Goal: Browse casually: Explore the website without a specific task or goal

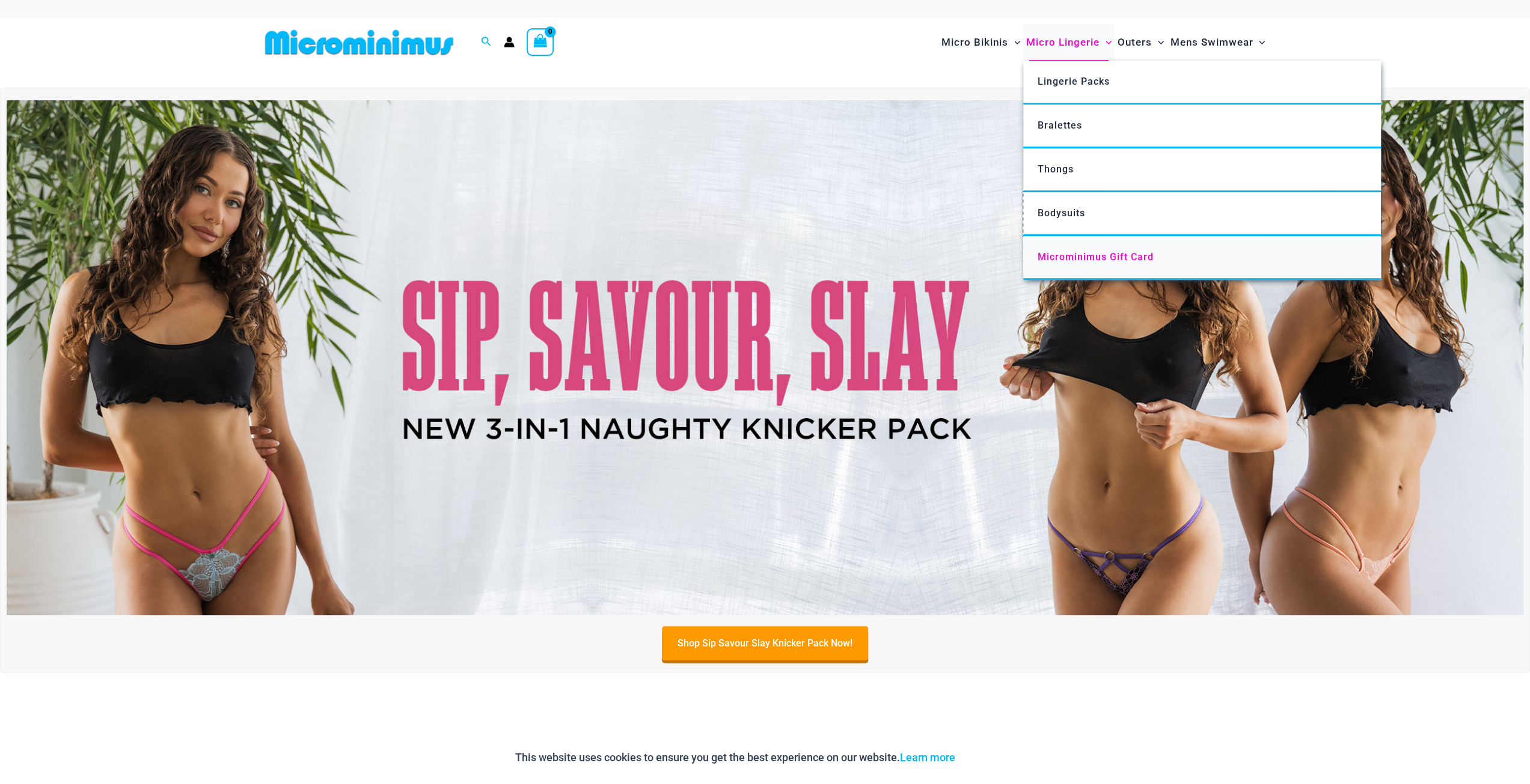
drag, startPoint x: 1073, startPoint y: 213, endPoint x: 1077, endPoint y: 257, distance: 44.2
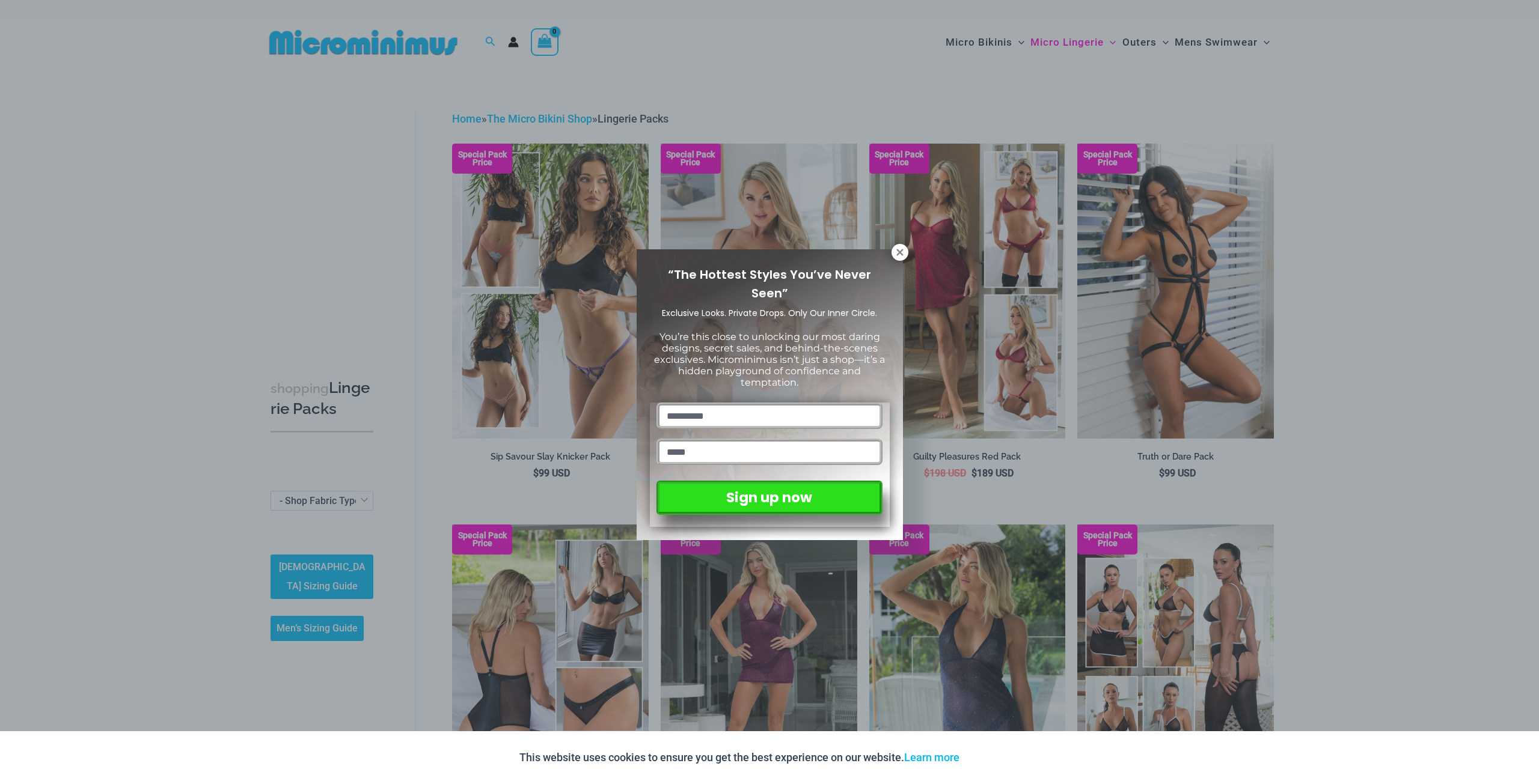
click at [1134, 204] on div "“The Hottest Styles You’ve Never Seen” Exclusive Looks. Private Drops. Only Our…" at bounding box center [770, 392] width 1539 height 784
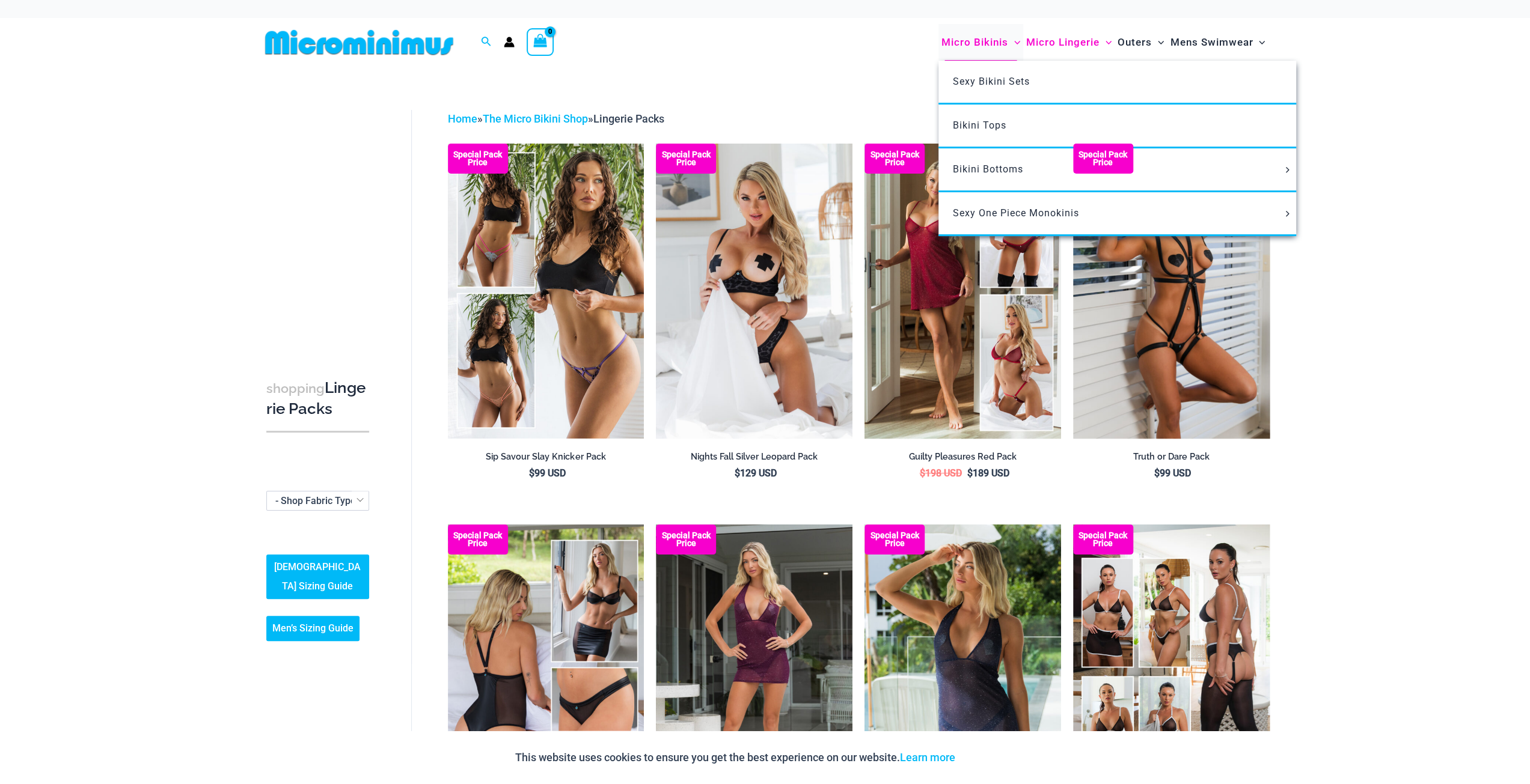
click at [1008, 46] on span "Menu Toggle" at bounding box center [1014, 42] width 12 height 12
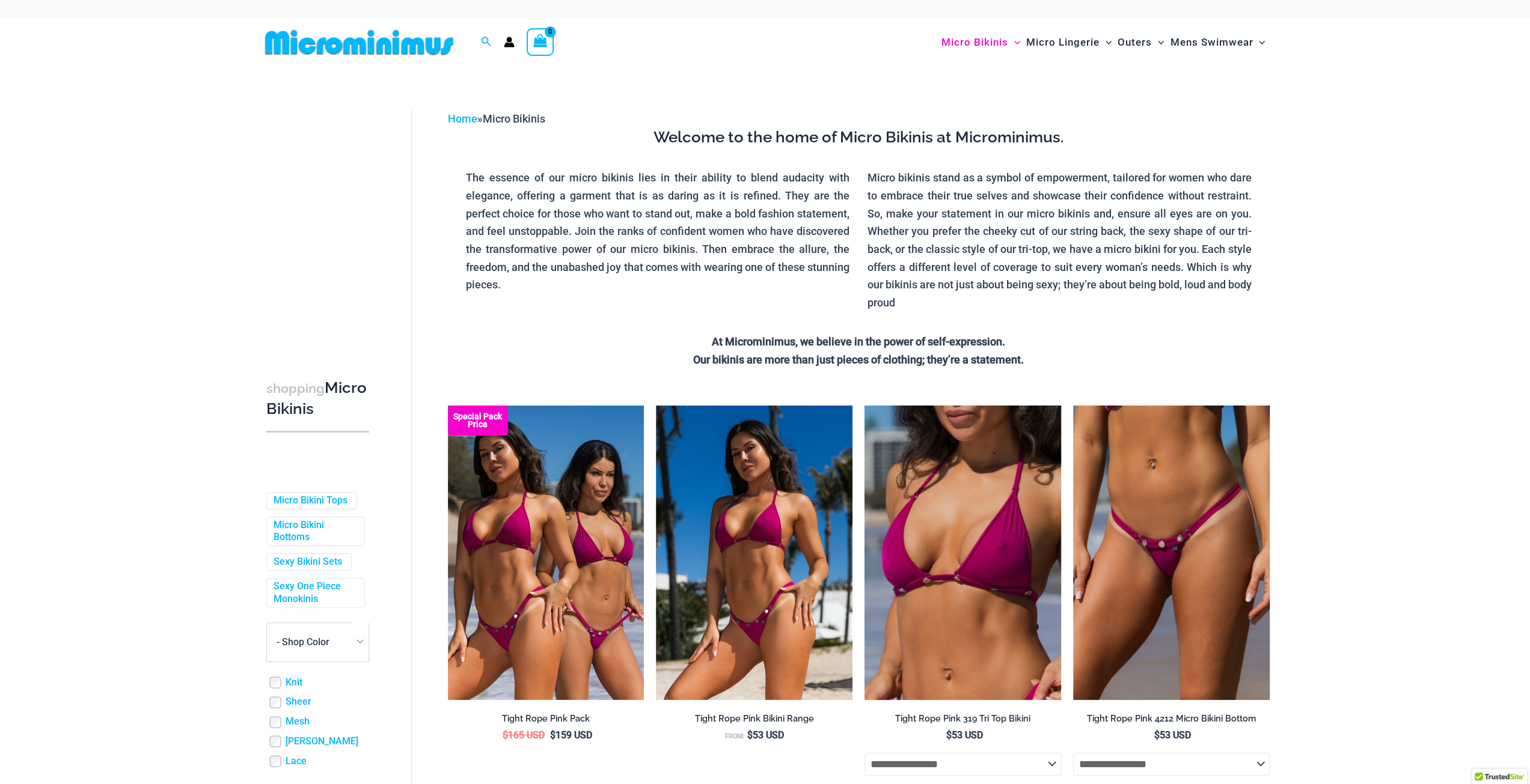
drag, startPoint x: 0, startPoint y: 0, endPoint x: 512, endPoint y: 41, distance: 513.6
click at [512, 41] on icon "Account icon link" at bounding box center [509, 41] width 11 height 11
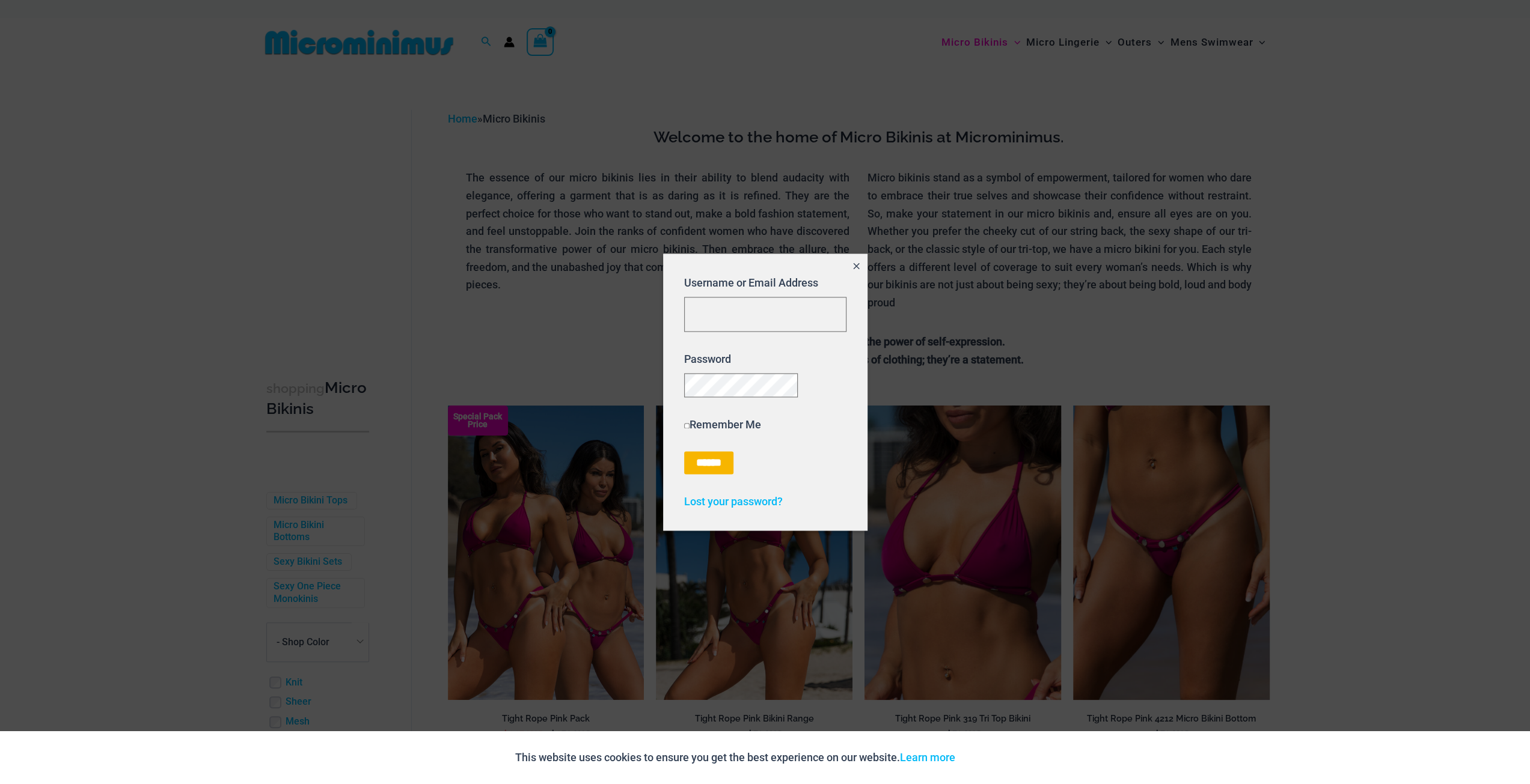
click at [509, 74] on div at bounding box center [765, 392] width 1530 height 784
click at [470, 305] on div at bounding box center [765, 392] width 1530 height 784
click at [848, 264] on button "Close popup" at bounding box center [856, 267] width 21 height 28
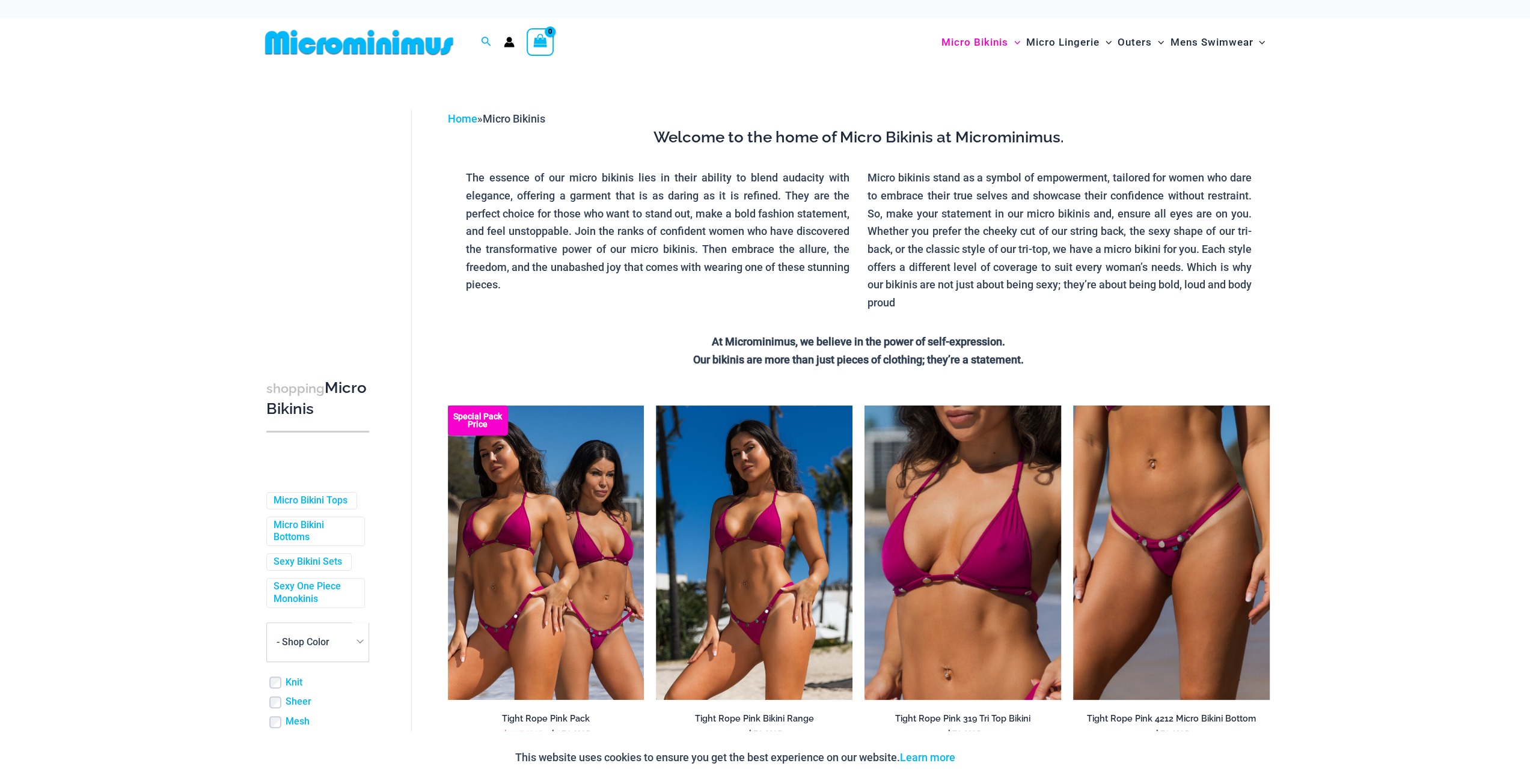
drag, startPoint x: 463, startPoint y: 41, endPoint x: 318, endPoint y: 48, distance: 145.2
click at [320, 48] on span at bounding box center [365, 42] width 208 height 27
drag, startPoint x: 284, startPoint y: 36, endPoint x: 213, endPoint y: 116, distance: 107.0
